Goal: Task Accomplishment & Management: Use online tool/utility

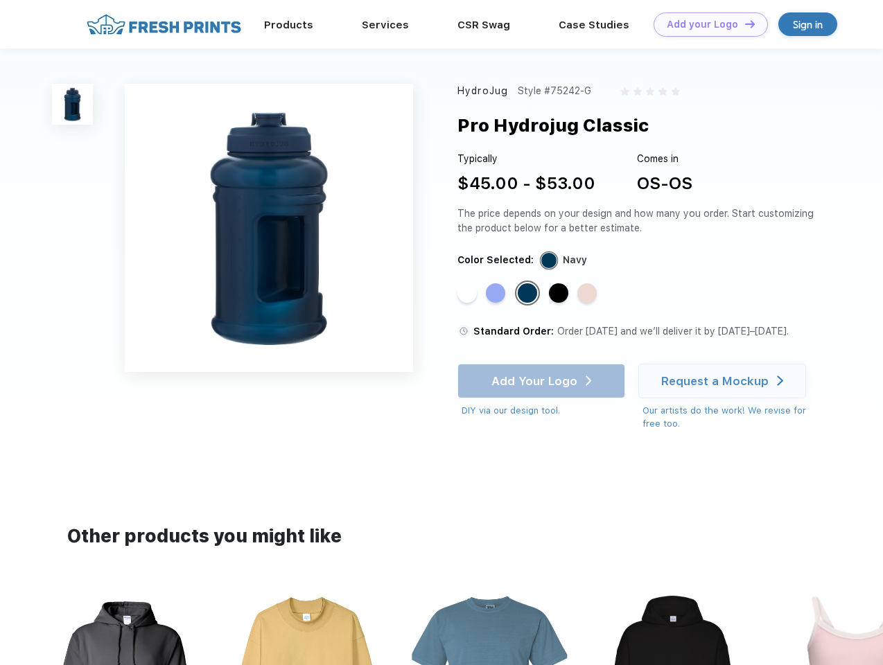
click at [705, 24] on link "Add your Logo Design Tool" at bounding box center [710, 24] width 114 height 24
click at [0, 0] on div "Design Tool" at bounding box center [0, 0] width 0 height 0
click at [744, 24] on link "Add your Logo Design Tool" at bounding box center [710, 24] width 114 height 24
click at [73, 104] on img at bounding box center [72, 104] width 41 height 41
click at [468, 294] on div "Standard Color" at bounding box center [466, 292] width 19 height 19
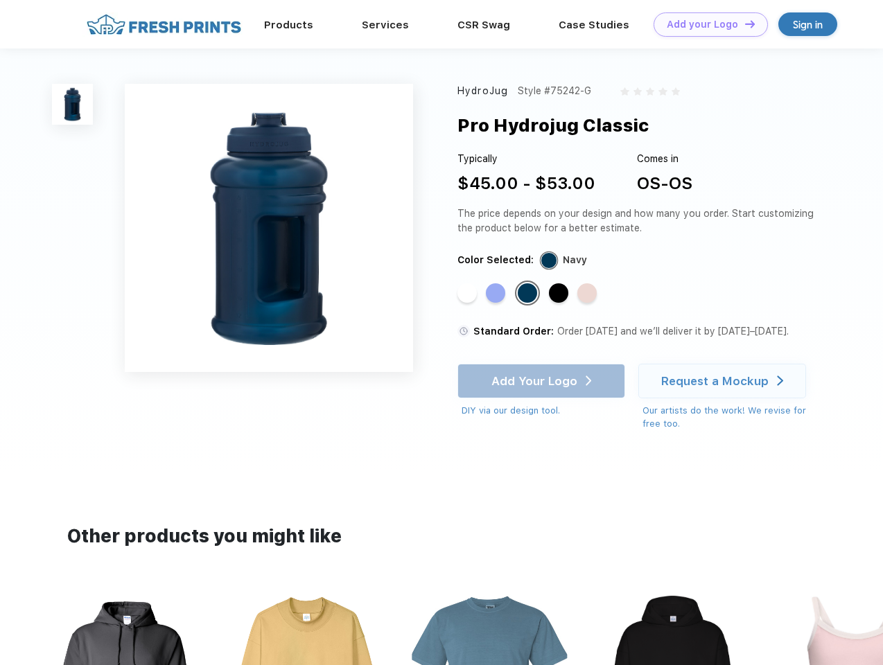
click at [497, 294] on div "Standard Color" at bounding box center [495, 292] width 19 height 19
click at [529, 294] on div "Standard Color" at bounding box center [527, 292] width 19 height 19
click at [560, 294] on div "Standard Color" at bounding box center [558, 292] width 19 height 19
click at [588, 294] on div "Standard Color" at bounding box center [586, 292] width 19 height 19
click at [543, 381] on div "Add Your Logo DIY via our design tool. Ah shoot! This product isn't up in our d…" at bounding box center [541, 391] width 168 height 54
